Goal: Find specific page/section: Find specific page/section

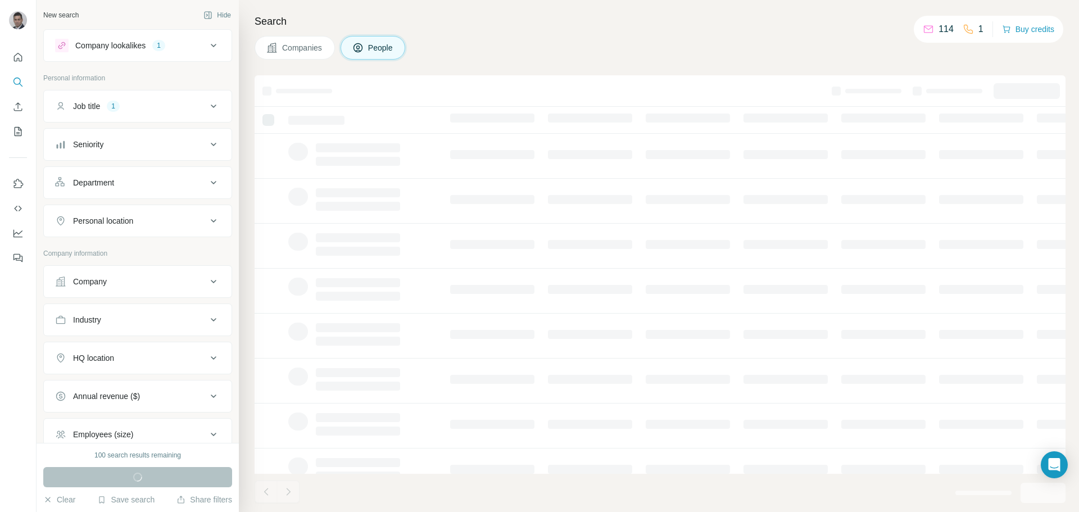
drag, startPoint x: 641, startPoint y: 47, endPoint x: 655, endPoint y: 44, distance: 14.9
click at [641, 47] on div "Companies People" at bounding box center [660, 48] width 811 height 24
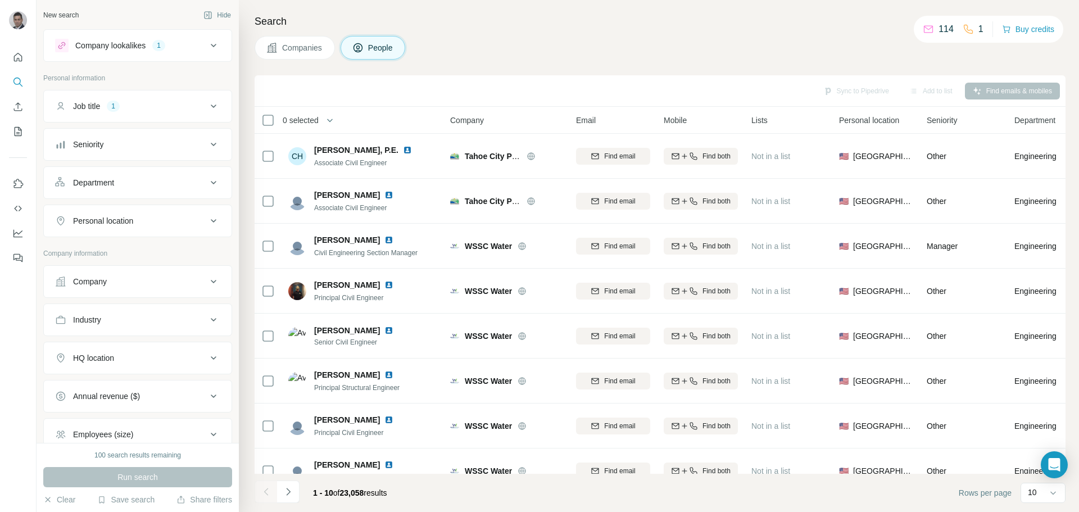
click at [90, 46] on div "Company lookalikes" at bounding box center [110, 45] width 70 height 11
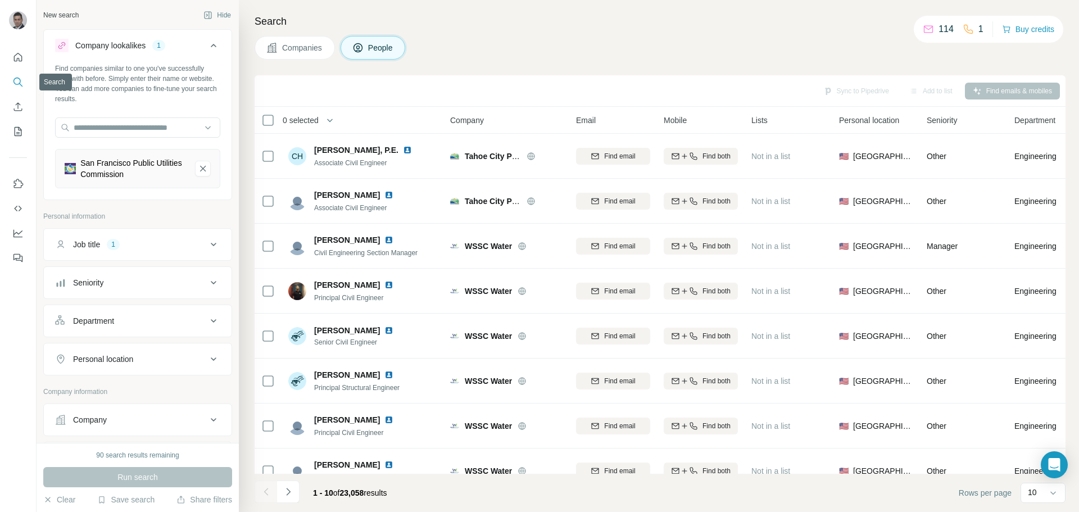
click at [22, 81] on icon "Search" at bounding box center [17, 81] width 11 height 11
click at [17, 87] on icon "Search" at bounding box center [17, 81] width 11 height 11
click at [121, 130] on input "text" at bounding box center [137, 127] width 165 height 20
paste input "**********"
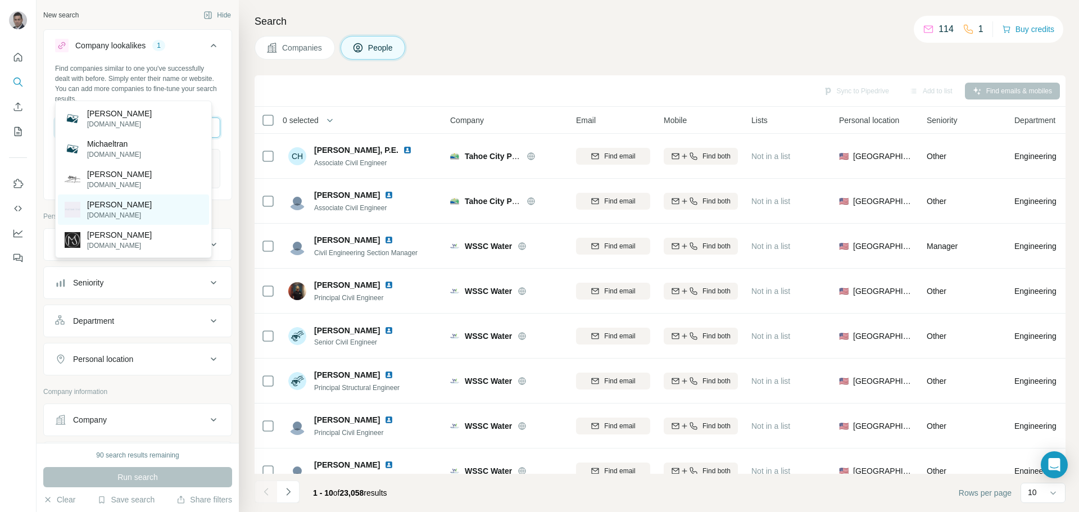
scroll to position [56, 0]
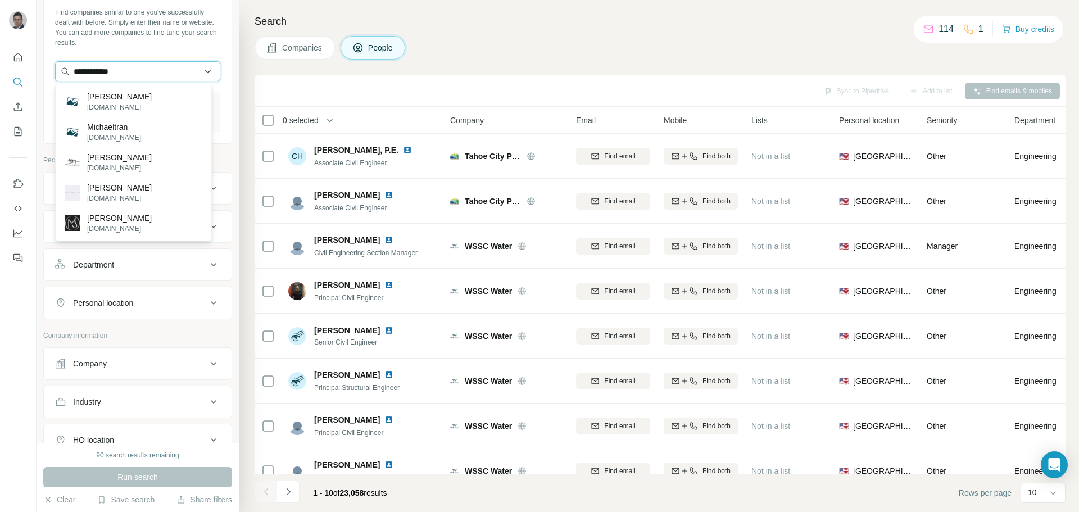
click at [145, 69] on input "**********" at bounding box center [137, 71] width 165 height 20
type input "**********"
click at [145, 69] on input "**********" at bounding box center [137, 71] width 165 height 20
click at [140, 366] on div "Company" at bounding box center [131, 363] width 152 height 11
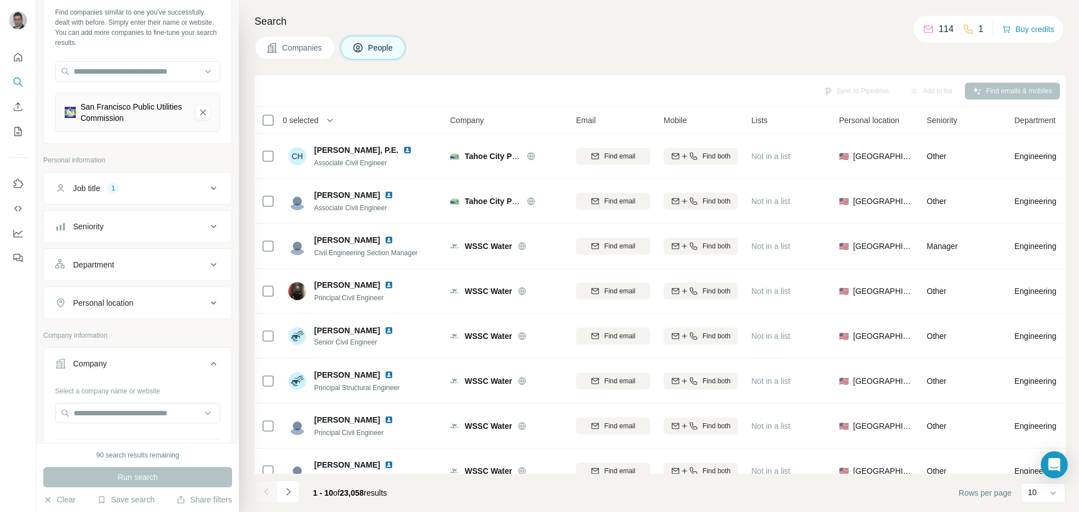
click at [207, 194] on icon at bounding box center [213, 188] width 13 height 13
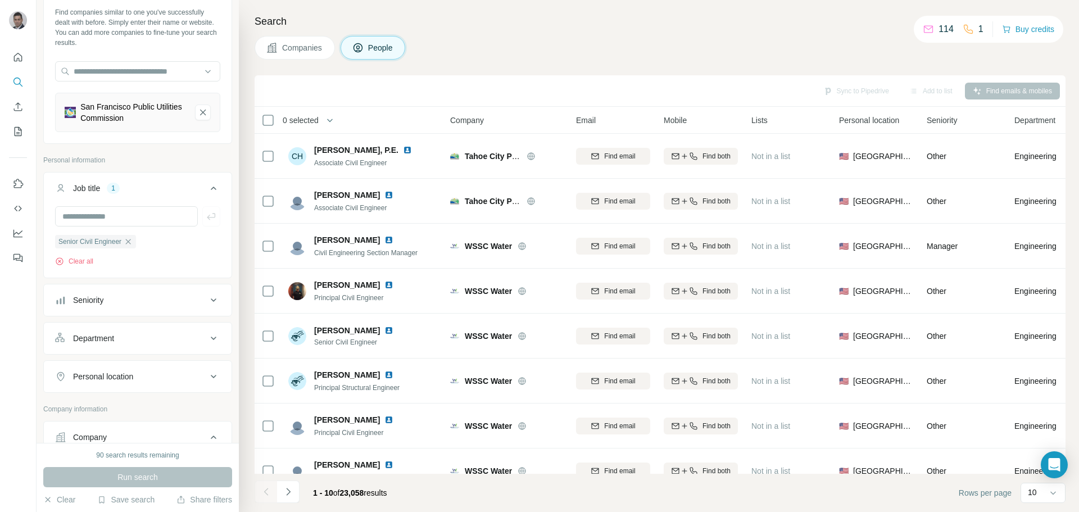
click at [207, 194] on icon at bounding box center [213, 188] width 13 height 13
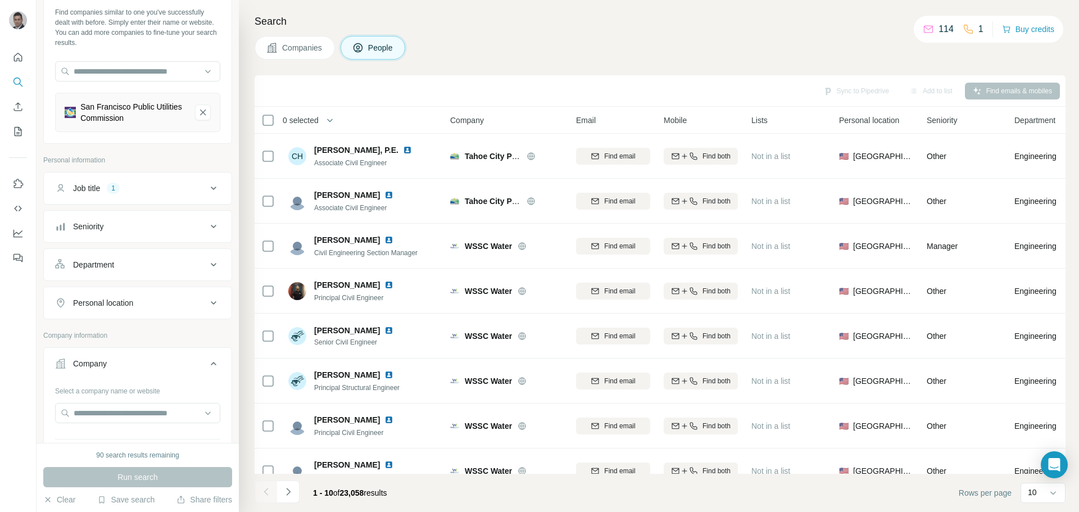
click at [207, 189] on icon at bounding box center [213, 188] width 13 height 13
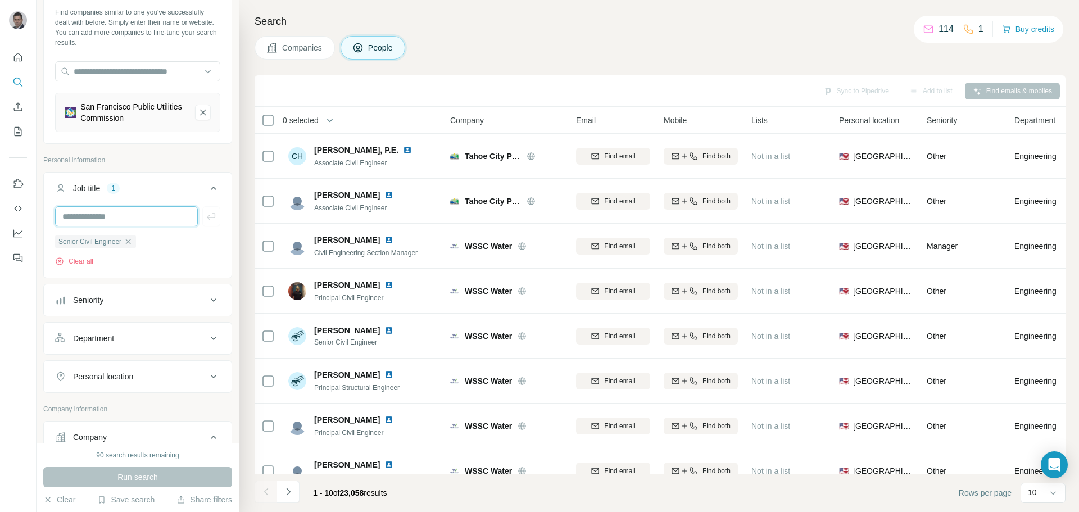
click at [148, 212] on input "text" at bounding box center [126, 216] width 143 height 20
click at [158, 484] on div "Run search" at bounding box center [137, 477] width 189 height 20
click at [151, 481] on div "Run search" at bounding box center [137, 477] width 189 height 20
click at [152, 322] on ul "Job title 1 Senior Civil Engineer Clear all Seniority Department Personal locat…" at bounding box center [137, 282] width 189 height 221
click at [142, 291] on button "Seniority" at bounding box center [138, 300] width 188 height 27
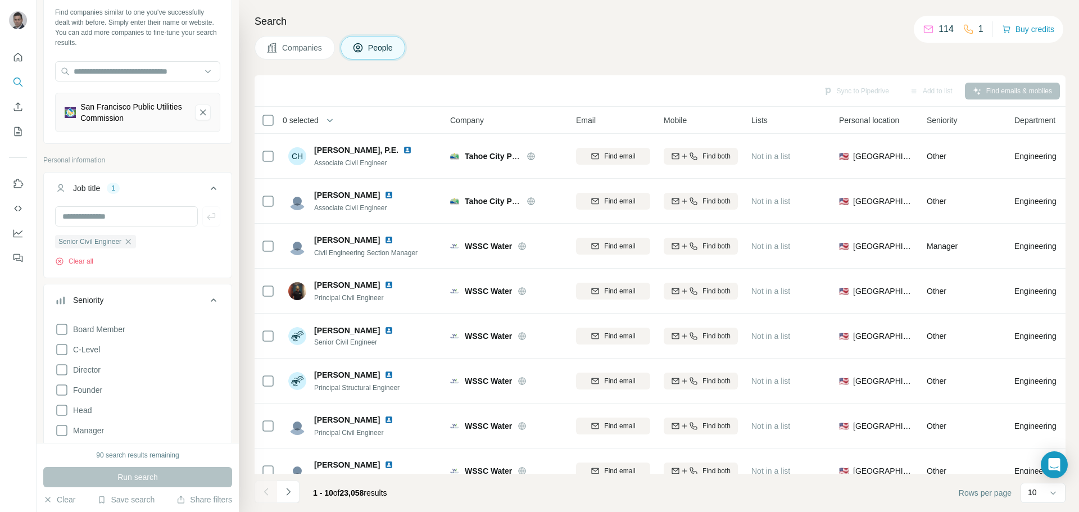
drag, startPoint x: 469, startPoint y: 38, endPoint x: 475, endPoint y: 32, distance: 8.4
click at [469, 38] on div "Companies People" at bounding box center [660, 48] width 811 height 24
